Goal: Task Accomplishment & Management: Use online tool/utility

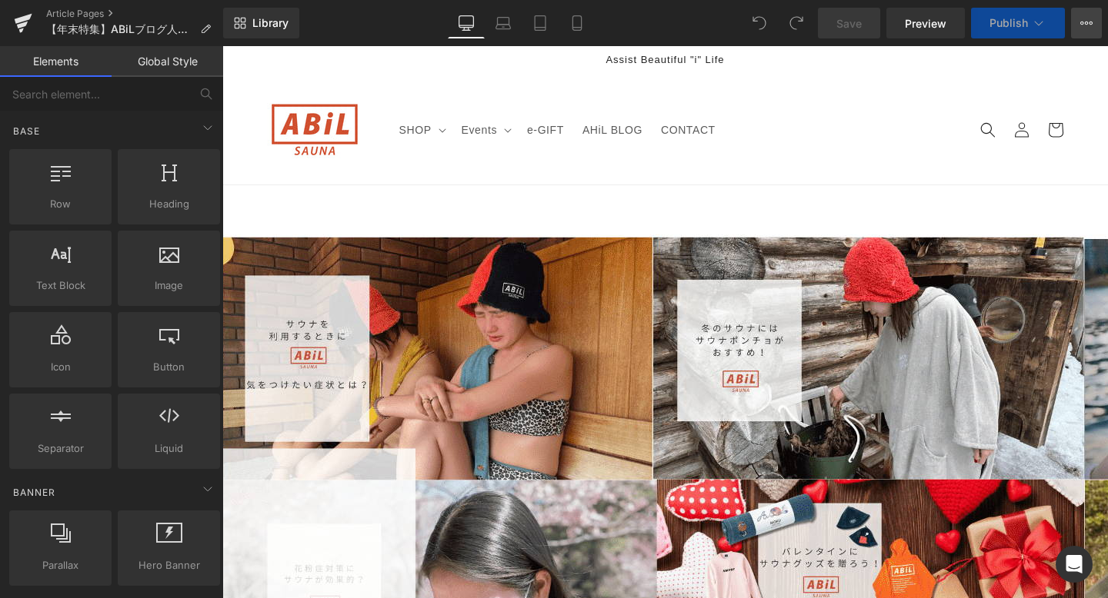
click at [1093, 34] on button "View Live Page View with current Template Save Template to Library Schedule Pub…" at bounding box center [1086, 23] width 31 height 31
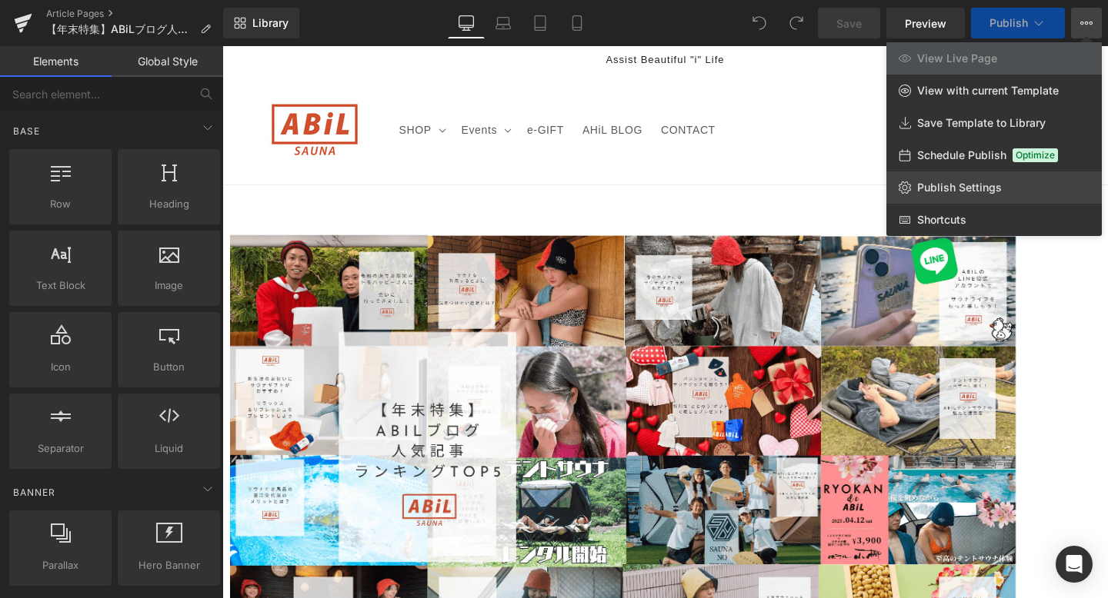
click at [964, 192] on span "Publish Settings" at bounding box center [959, 188] width 85 height 14
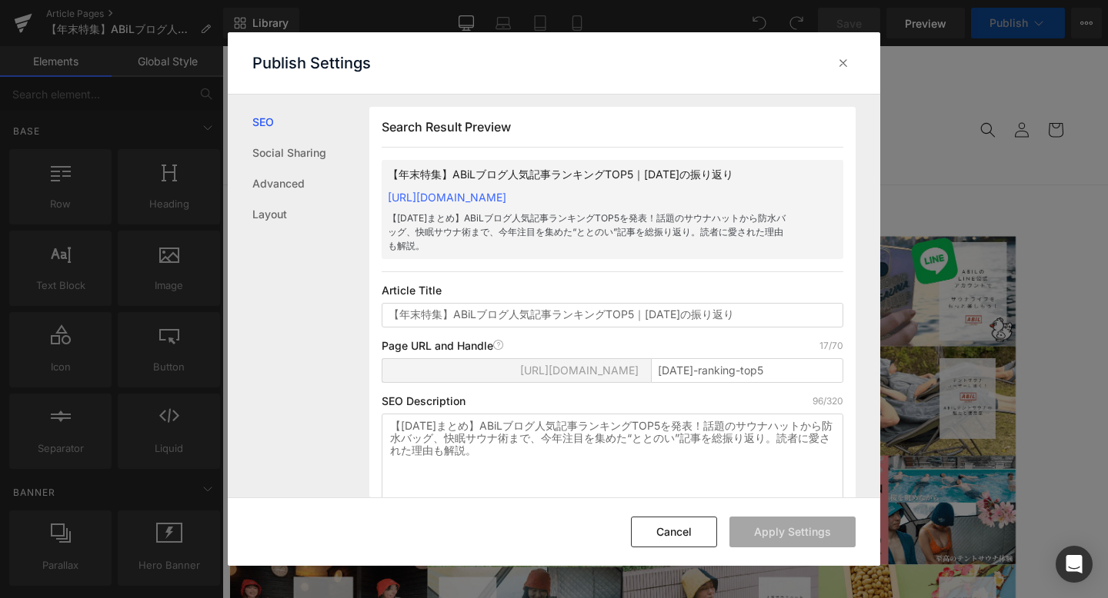
scroll to position [1, 0]
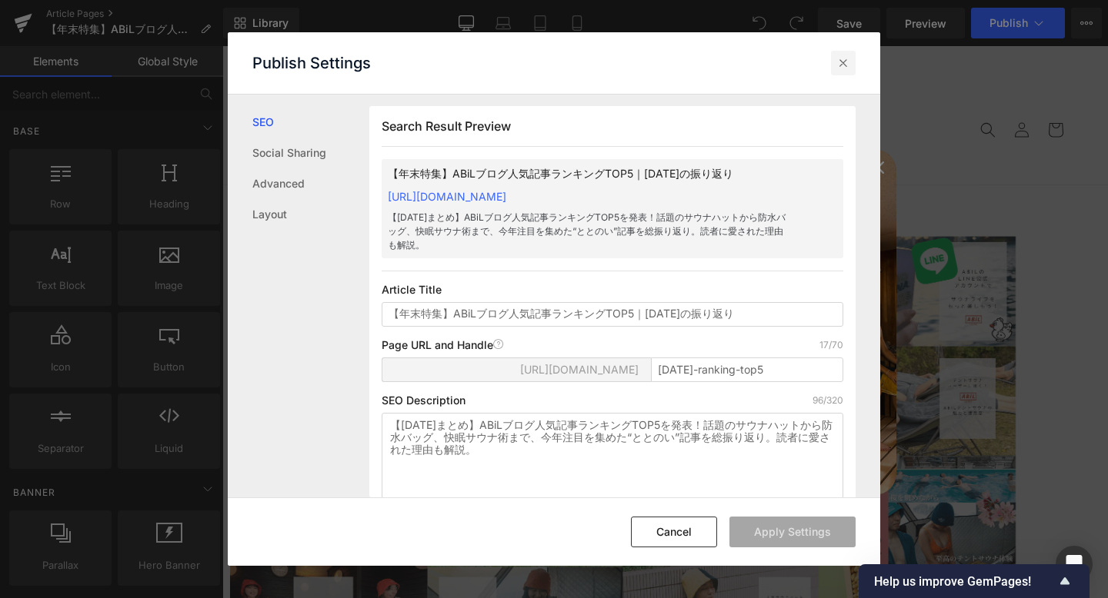
click at [846, 69] on icon at bounding box center [842, 62] width 15 height 15
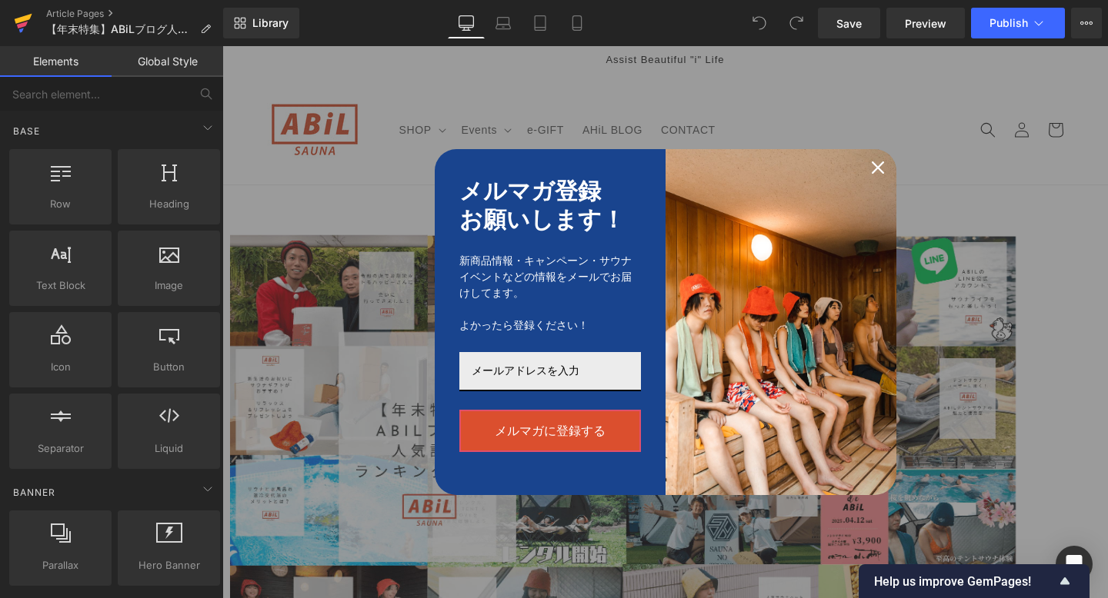
click at [20, 23] on icon at bounding box center [23, 23] width 18 height 38
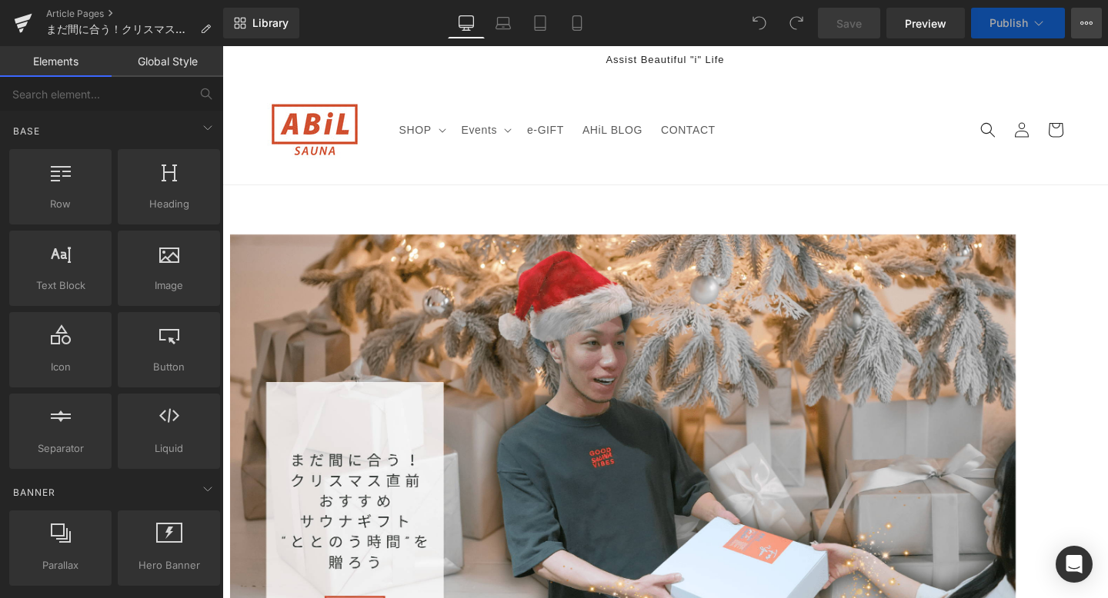
click at [1086, 38] on button "View Live Page View with current Template Save Template to Library Schedule Pub…" at bounding box center [1086, 23] width 31 height 31
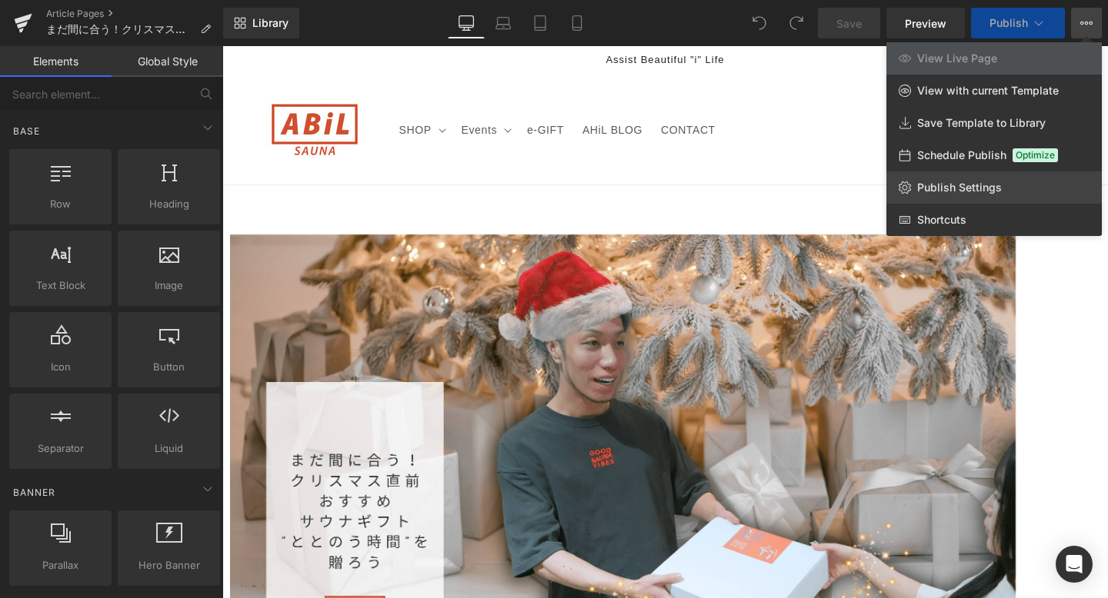
click at [1014, 175] on link "Publish Settings" at bounding box center [993, 188] width 215 height 32
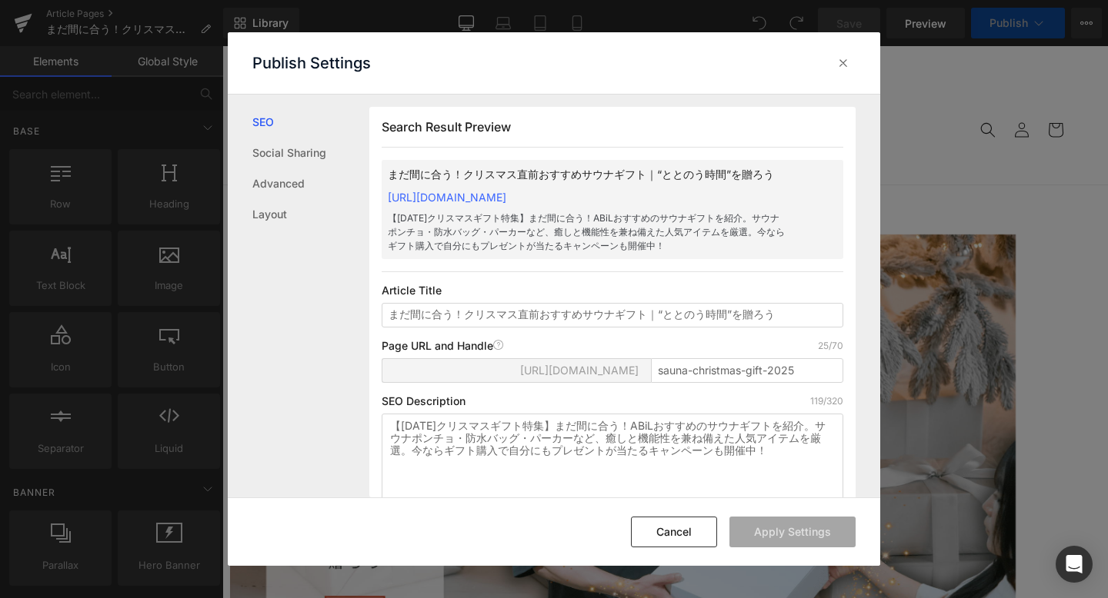
scroll to position [1, 0]
copy link "https://abil-japan.myshopify.com/blogs/ahil-blog/sauna-christmas-gift-2025"
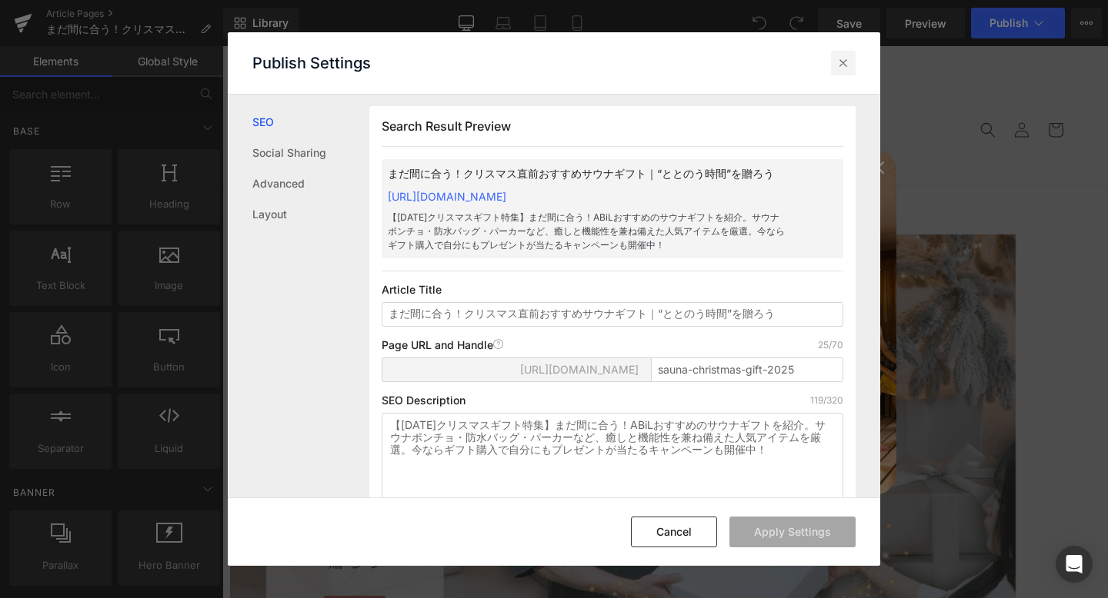
click at [849, 62] on icon at bounding box center [842, 62] width 15 height 15
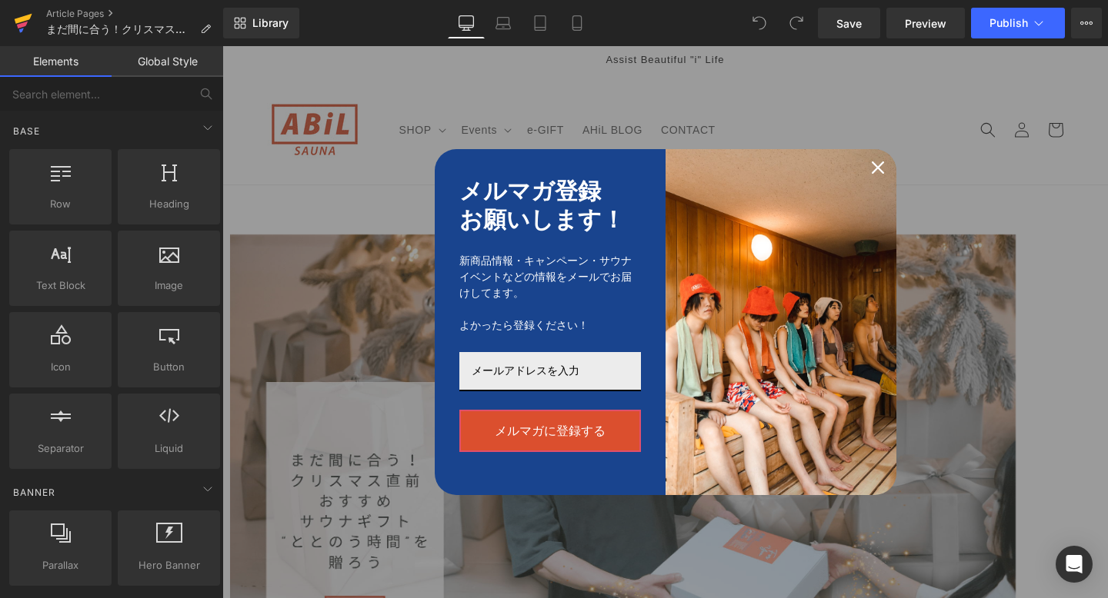
click at [22, 12] on icon at bounding box center [23, 23] width 18 height 38
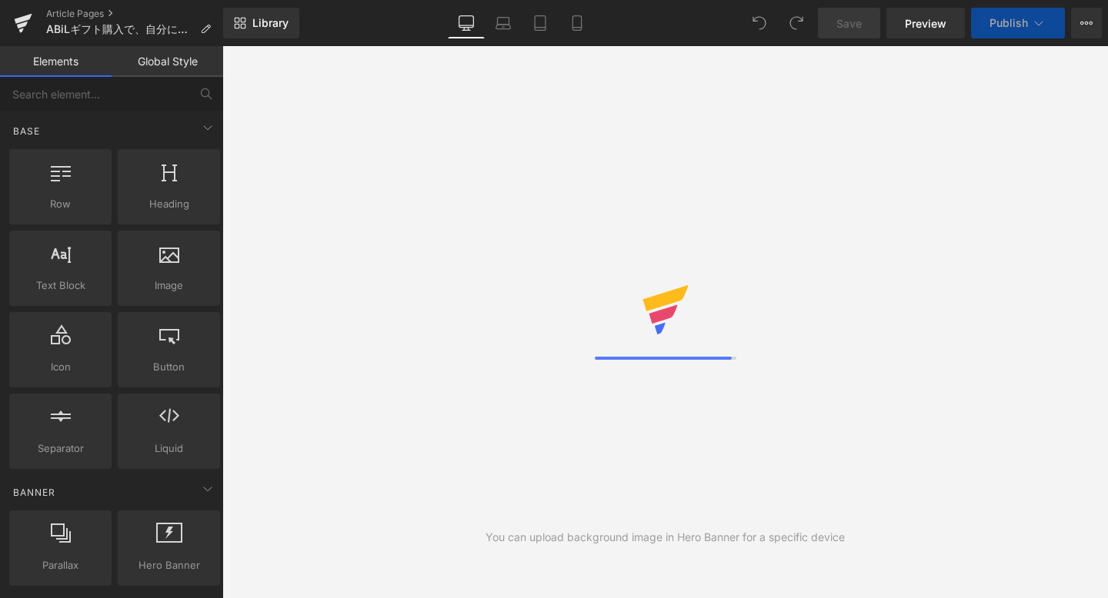
click at [1089, 21] on icon at bounding box center [1086, 23] width 12 height 12
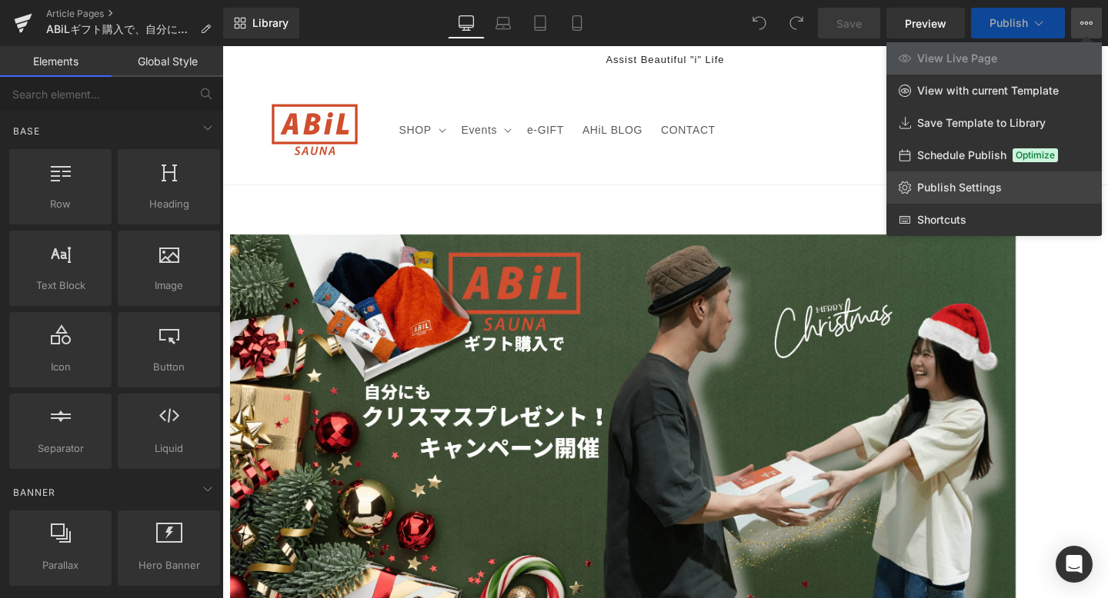
click at [998, 185] on span "Publish Settings" at bounding box center [959, 188] width 85 height 14
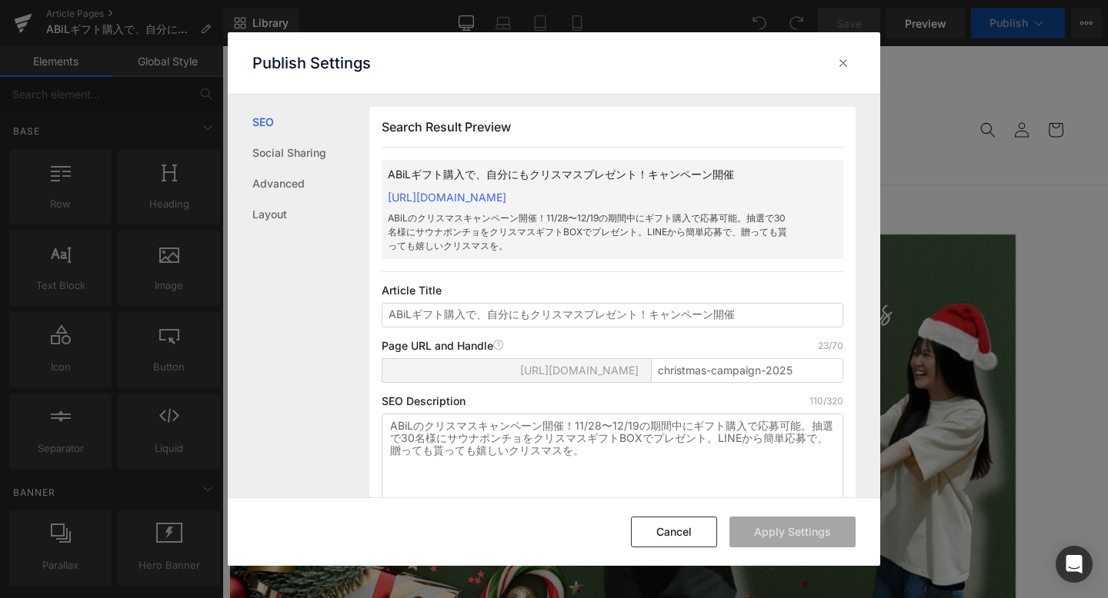
scroll to position [1, 0]
copy link "https://abil-japan.myshopify.com/blogs/ahil-blog/christmas-campaign-2025"
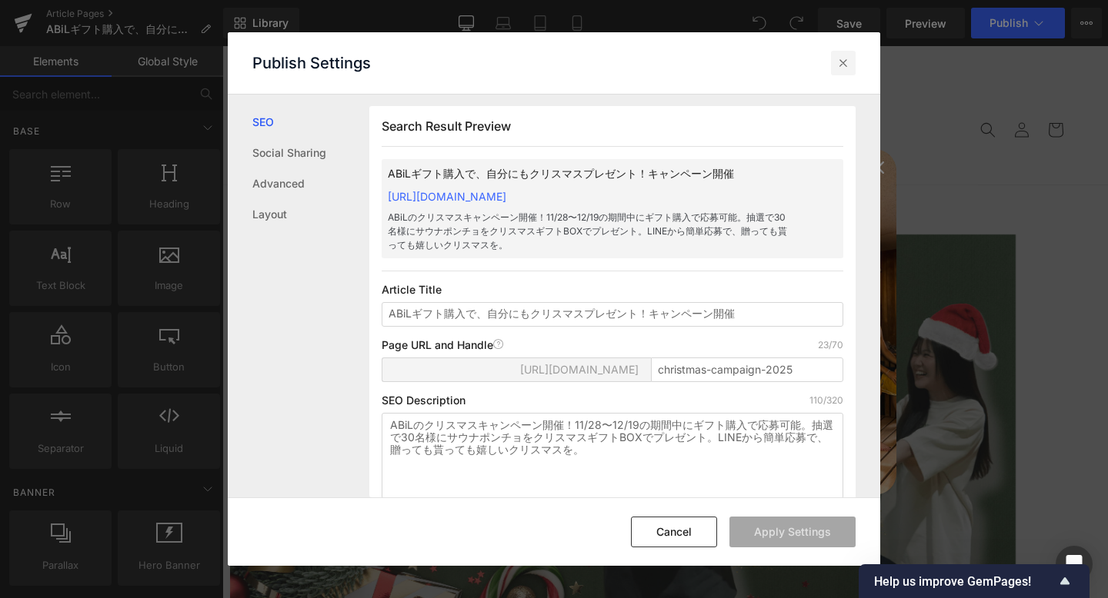
click at [842, 65] on icon at bounding box center [842, 62] width 15 height 15
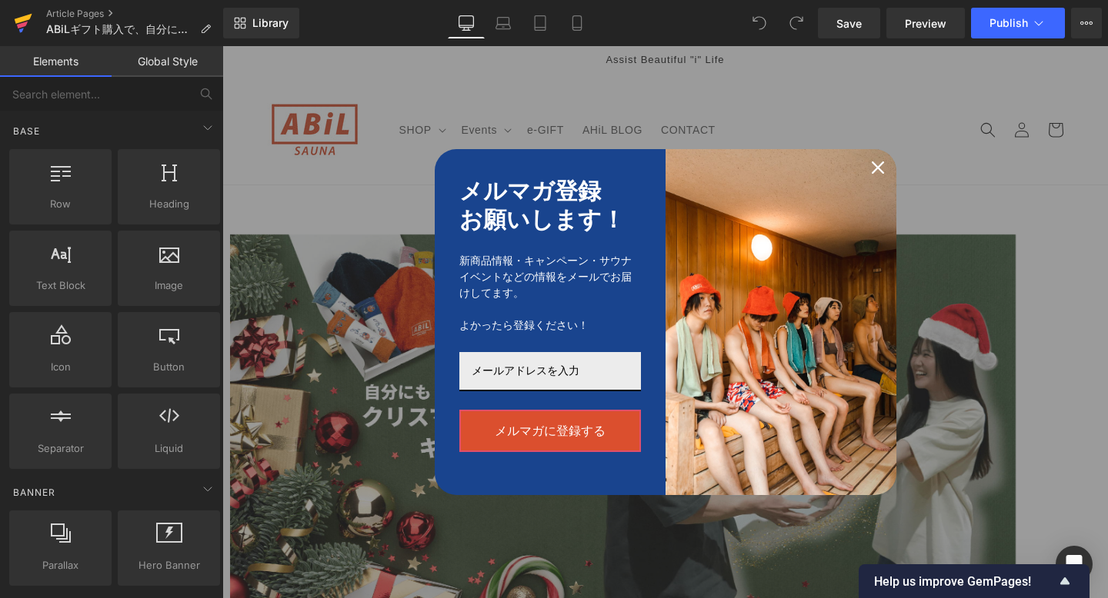
click at [22, 29] on icon at bounding box center [21, 30] width 5 height 5
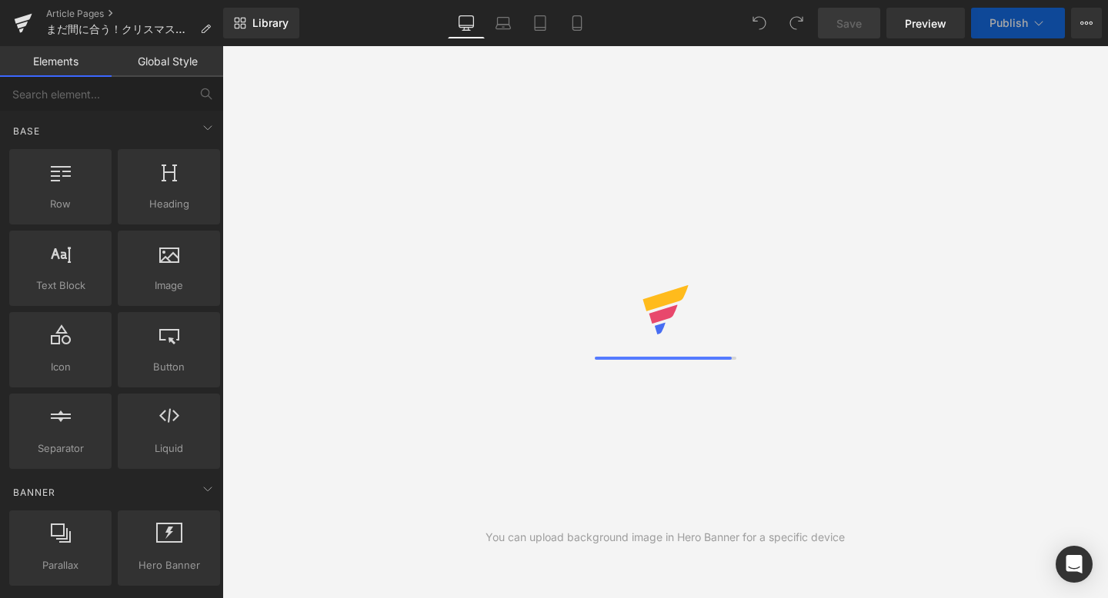
click at [1090, 20] on icon at bounding box center [1086, 23] width 12 height 12
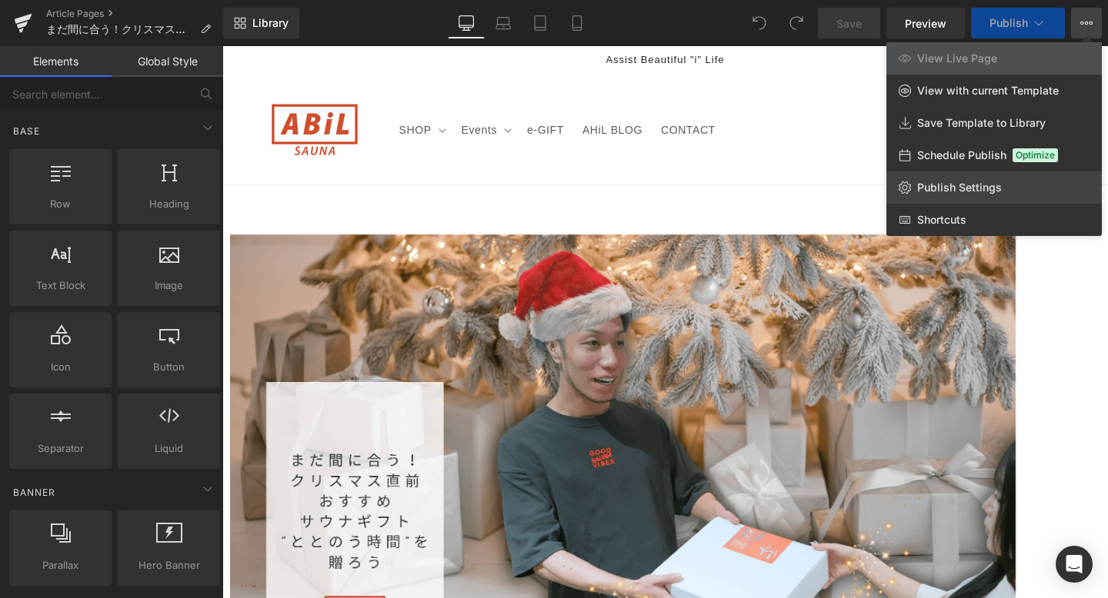
click at [945, 195] on link "Publish Settings" at bounding box center [993, 188] width 215 height 32
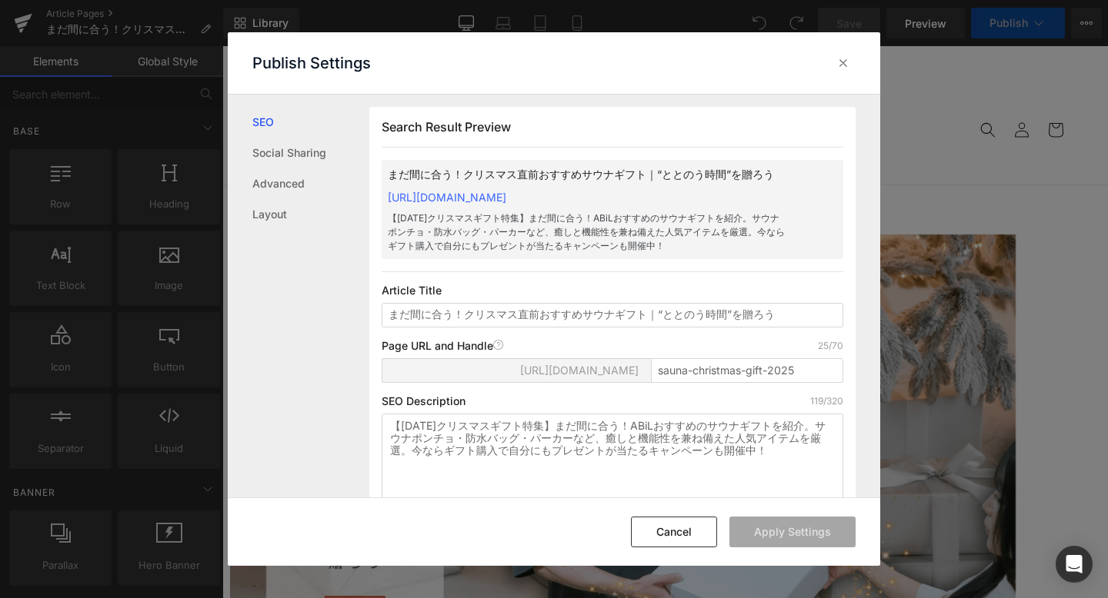
scroll to position [1, 0]
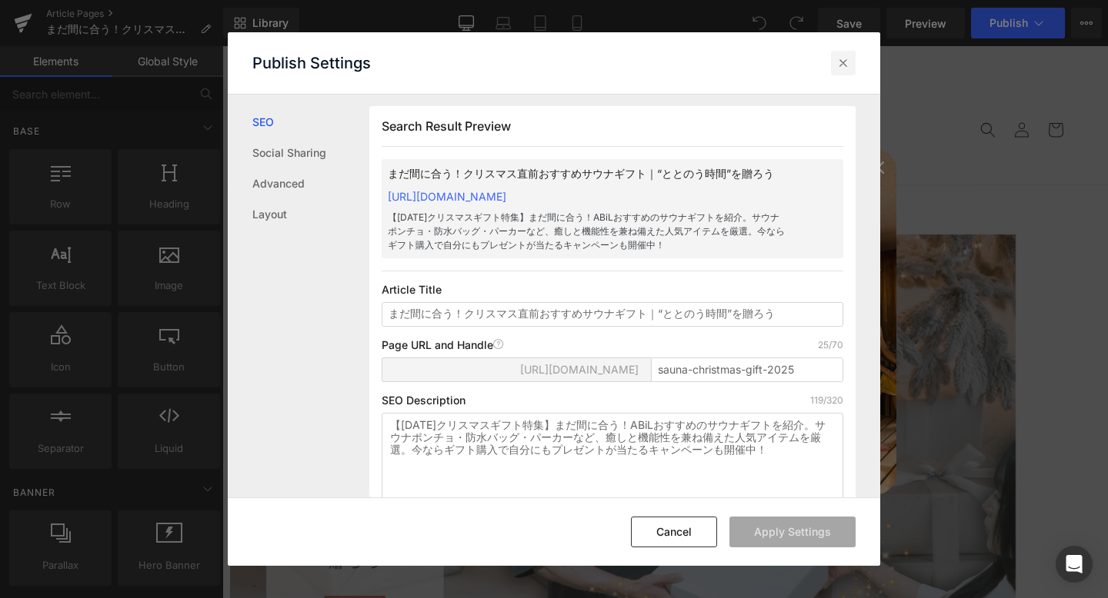
click at [854, 68] on div at bounding box center [843, 63] width 25 height 25
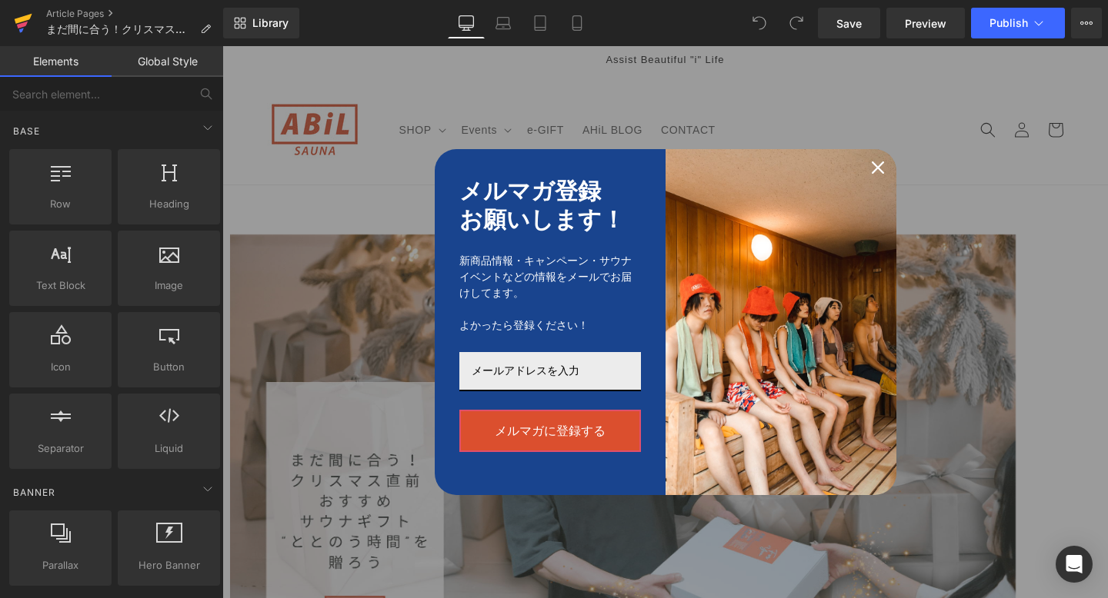
click at [24, 26] on icon at bounding box center [22, 25] width 11 height 7
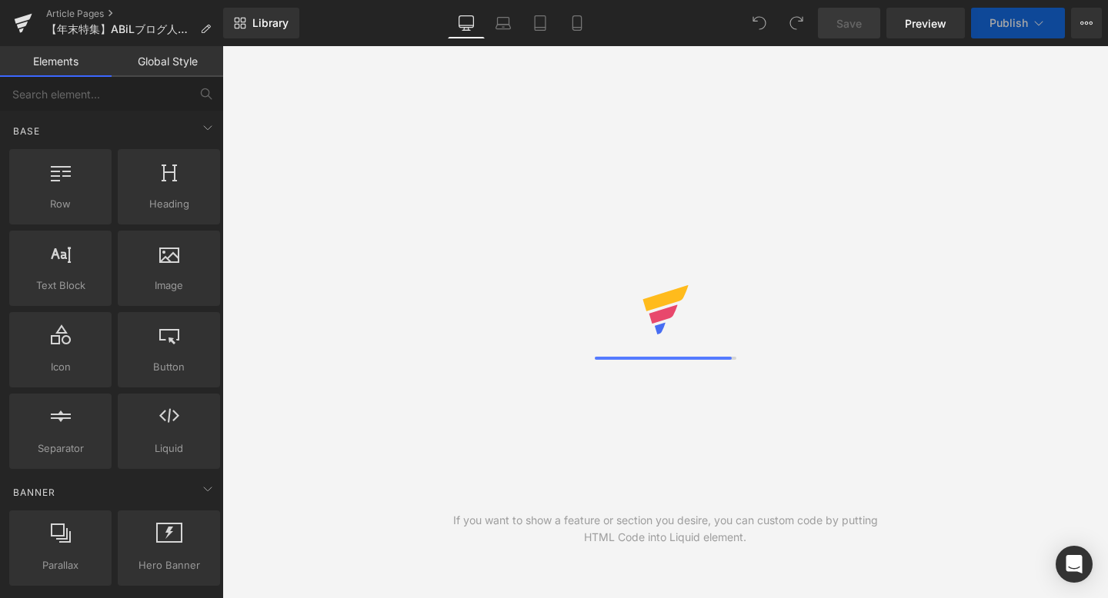
click at [1086, 21] on icon at bounding box center [1086, 23] width 12 height 12
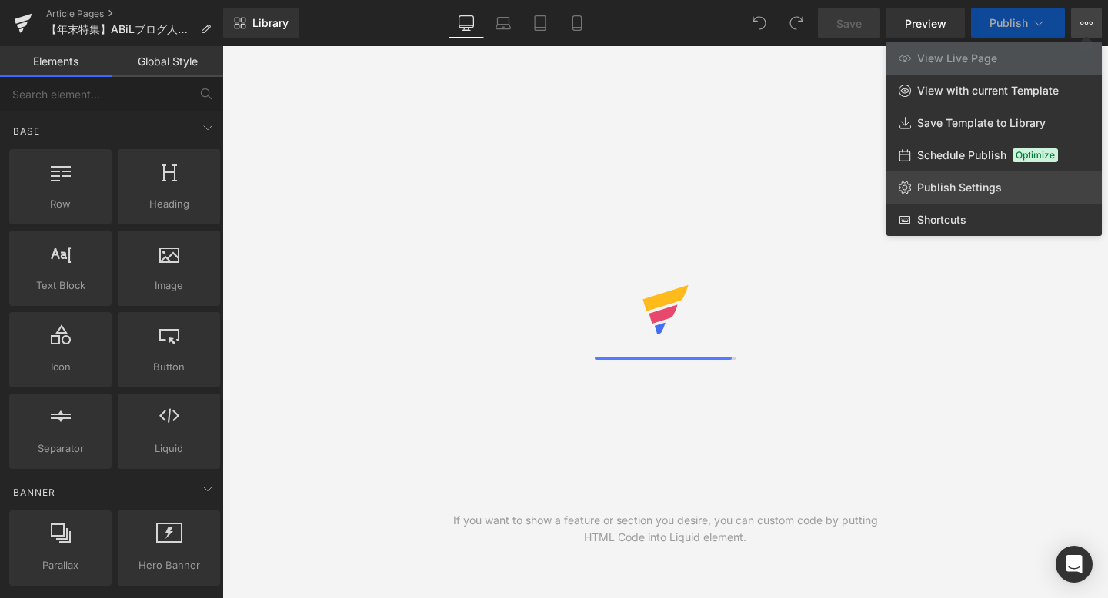
click at [931, 189] on span "Publish Settings" at bounding box center [959, 188] width 85 height 14
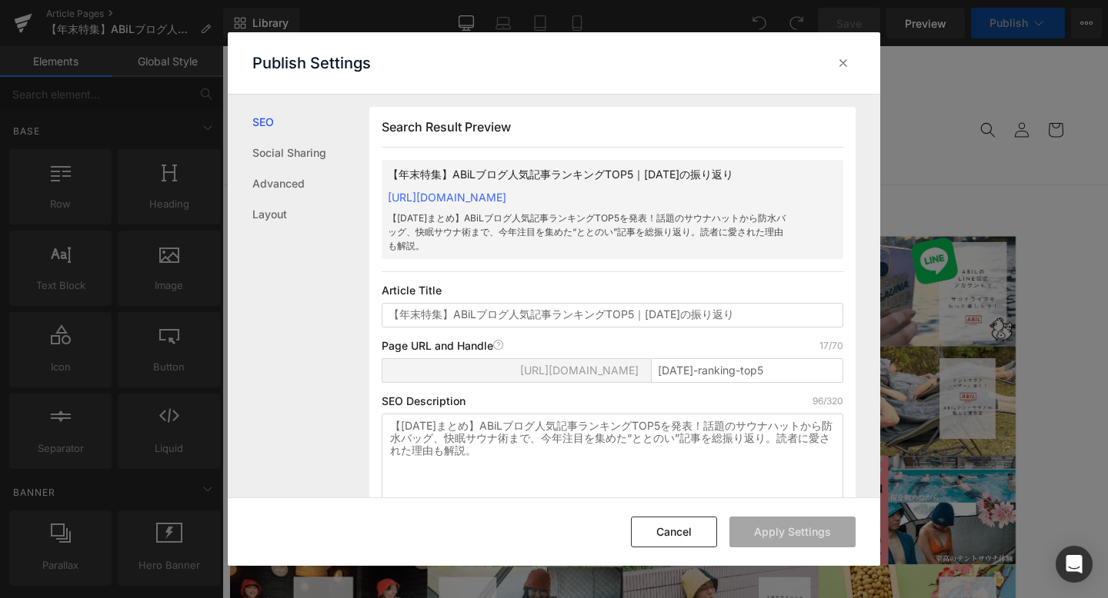
scroll to position [1, 0]
copy link "[URL][DOMAIN_NAME]"
